Goal: Transaction & Acquisition: Book appointment/travel/reservation

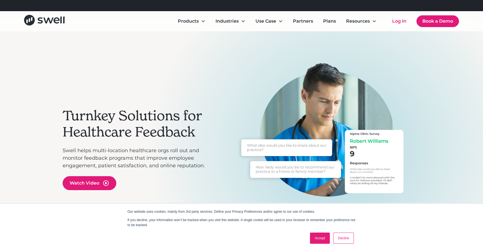
click at [322, 238] on link "Accept" at bounding box center [320, 238] width 20 height 11
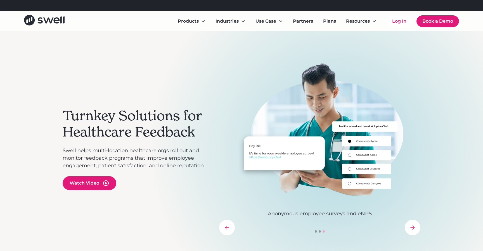
click at [442, 15] on div "Products Online Reputation Management Patient Experience Insights Employee Expe…" at bounding box center [241, 21] width 435 height 13
click at [435, 22] on link "Book a Demo" at bounding box center [437, 21] width 42 height 12
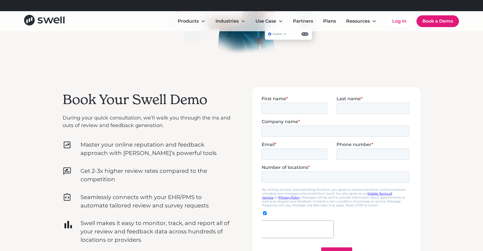
scroll to position [121, 0]
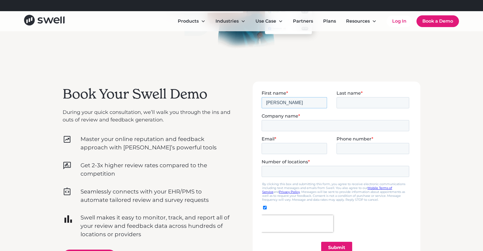
type input "Isaac"
type input "Tawfik"
type input "Premier Vein and Vascular"
type input "drtawfik@premierveinvascular.com"
type input "9088124460"
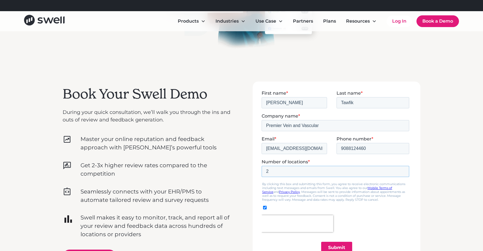
type input "2"
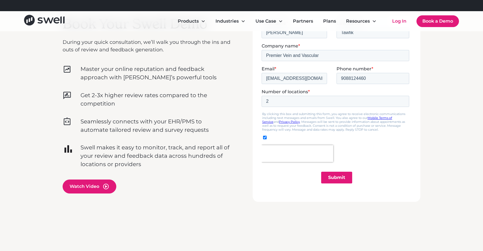
scroll to position [192, 0]
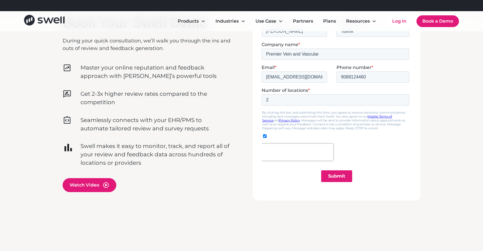
click at [335, 178] on input "Submit" at bounding box center [336, 176] width 31 height 12
